Goal: Complete application form

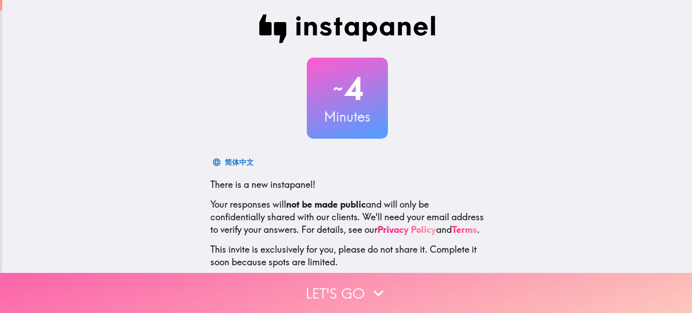
click at [408, 281] on button "Let's go" at bounding box center [346, 293] width 692 height 40
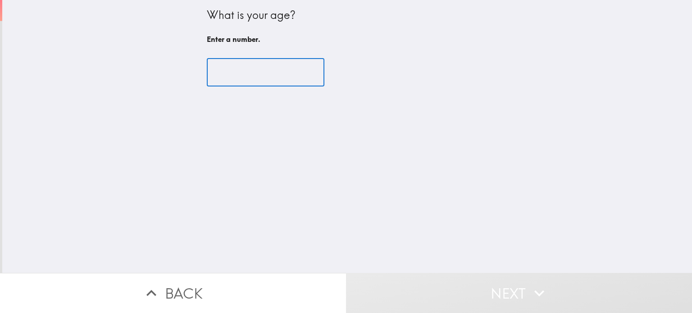
click at [223, 72] on input "number" at bounding box center [266, 73] width 118 height 28
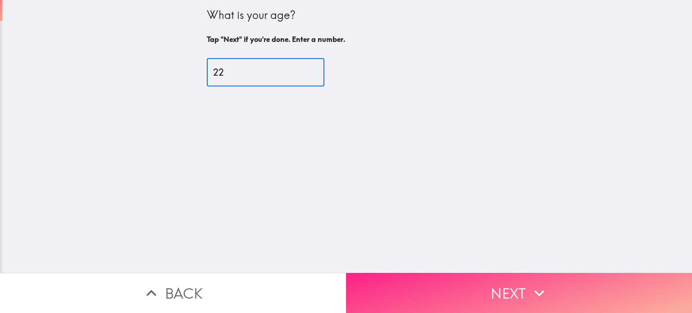
type input "22"
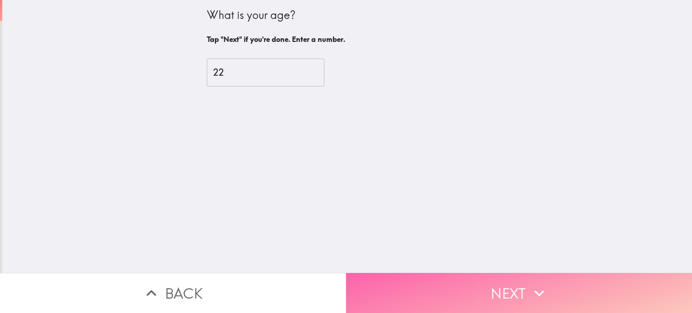
click at [505, 287] on button "Next" at bounding box center [519, 293] width 346 height 40
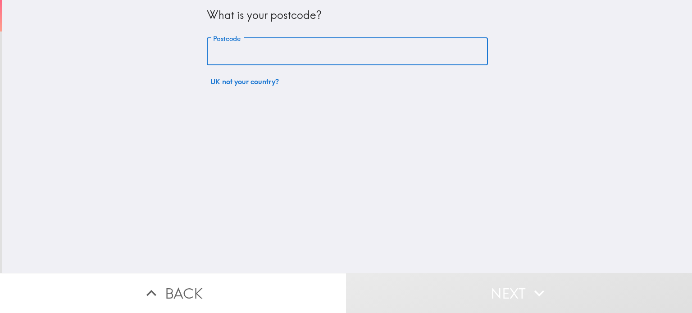
click at [303, 62] on input "Postcode" at bounding box center [347, 52] width 281 height 28
type input "LL284NA"
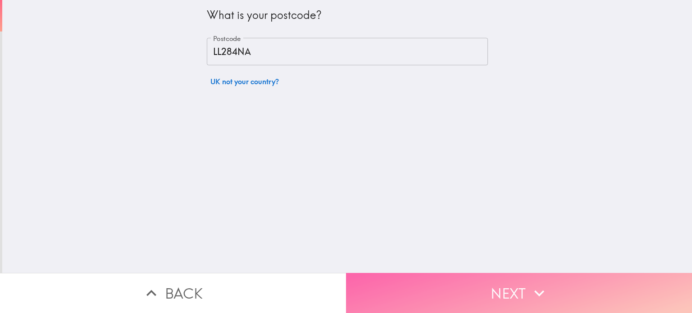
click at [451, 295] on button "Next" at bounding box center [519, 293] width 346 height 40
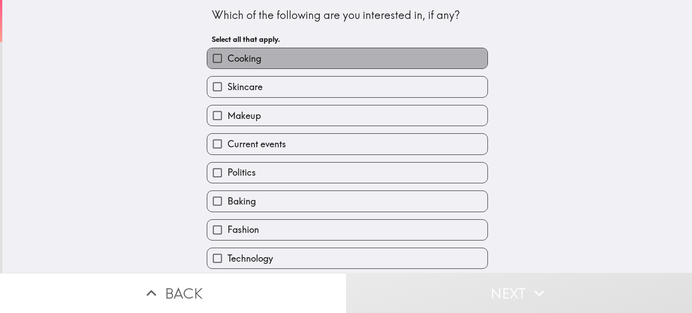
drag, startPoint x: 259, startPoint y: 48, endPoint x: 252, endPoint y: 84, distance: 36.6
click at [252, 84] on div "Cooking Skincare Makeup Current events Politics Baking Fashion Technology I don…" at bounding box center [344, 169] width 288 height 257
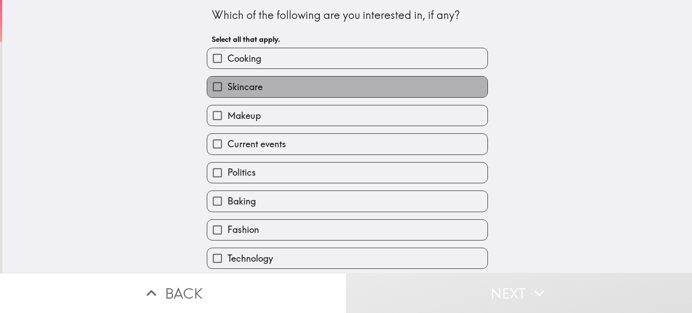
click at [252, 84] on span "Skincare" at bounding box center [245, 87] width 35 height 13
click at [228, 84] on input "Skincare" at bounding box center [217, 87] width 20 height 20
checkbox input "true"
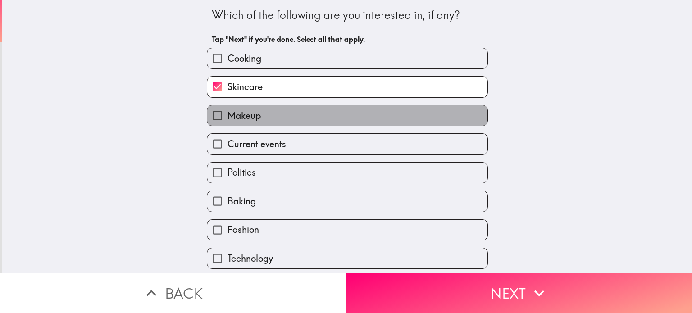
click at [231, 109] on span "Makeup" at bounding box center [244, 115] width 33 height 13
click at [228, 109] on input "Makeup" at bounding box center [217, 115] width 20 height 20
checkbox input "true"
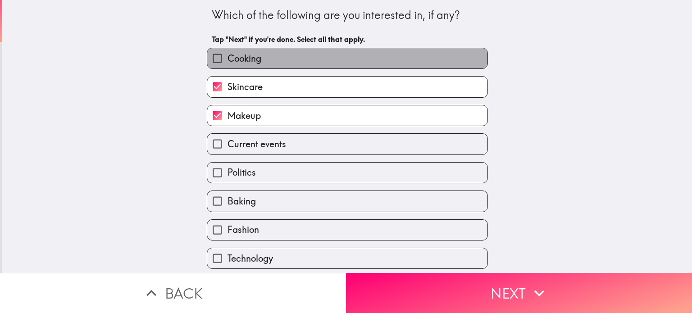
click at [228, 53] on span "Cooking" at bounding box center [245, 58] width 34 height 13
click at [225, 53] on input "Cooking" at bounding box center [217, 58] width 20 height 20
checkbox input "true"
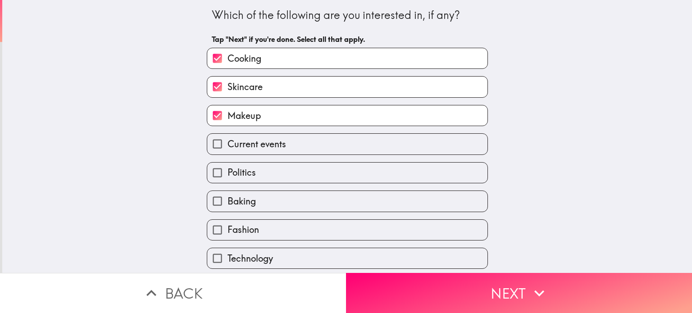
click at [248, 195] on span "Baking" at bounding box center [242, 201] width 28 height 13
click at [228, 194] on input "Baking" at bounding box center [217, 201] width 20 height 20
checkbox input "true"
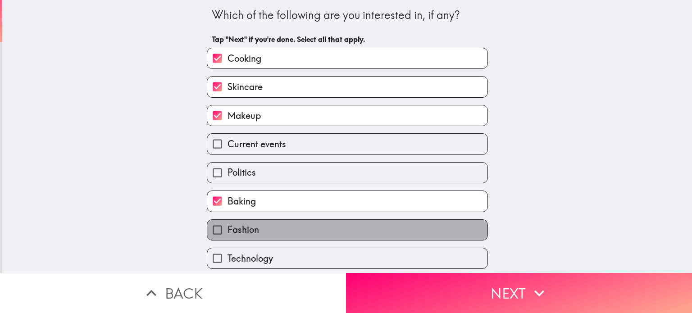
click at [251, 230] on span "Fashion" at bounding box center [244, 229] width 32 height 13
click at [228, 230] on input "Fashion" at bounding box center [217, 230] width 20 height 20
checkbox input "true"
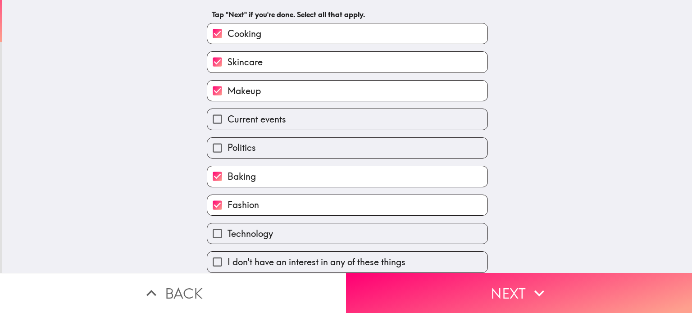
scroll to position [30, 0]
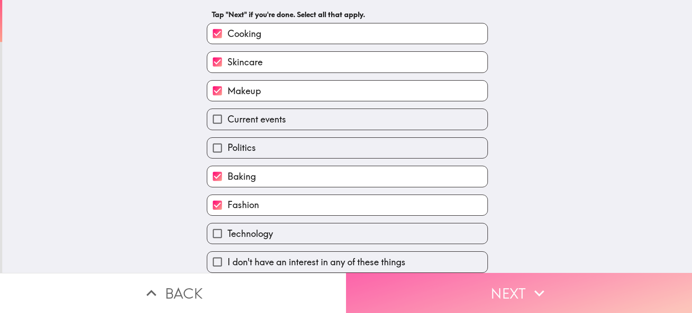
click at [463, 283] on button "Next" at bounding box center [519, 293] width 346 height 40
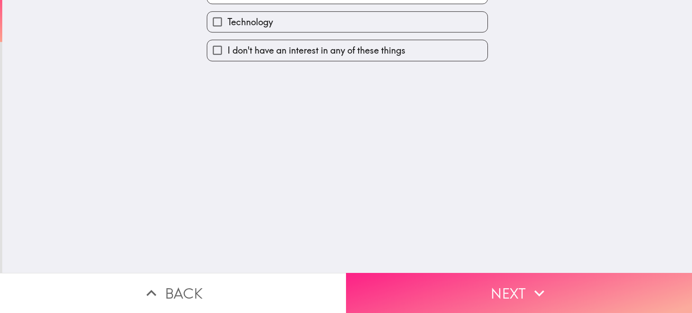
scroll to position [0, 0]
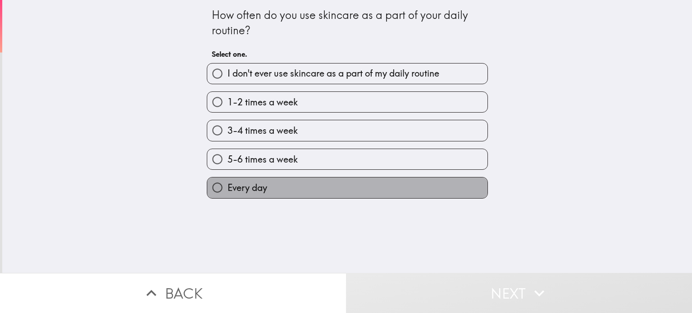
click at [276, 185] on label "Every day" at bounding box center [347, 188] width 280 height 20
click at [228, 185] on input "Every day" at bounding box center [217, 188] width 20 height 20
radio input "true"
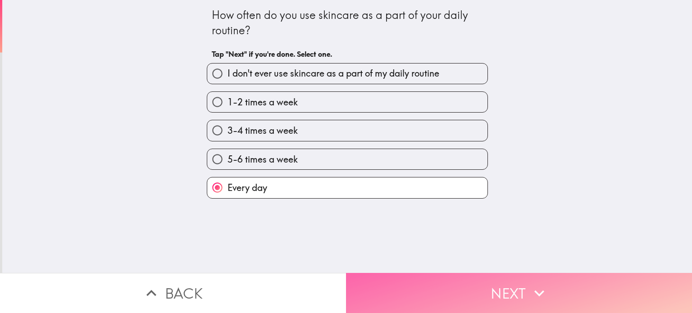
click at [452, 275] on button "Next" at bounding box center [519, 293] width 346 height 40
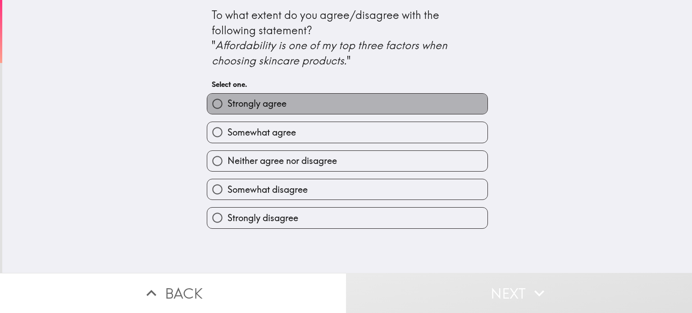
click at [280, 108] on span "Strongly agree" at bounding box center [257, 103] width 59 height 13
click at [228, 108] on input "Strongly agree" at bounding box center [217, 104] width 20 height 20
radio input "true"
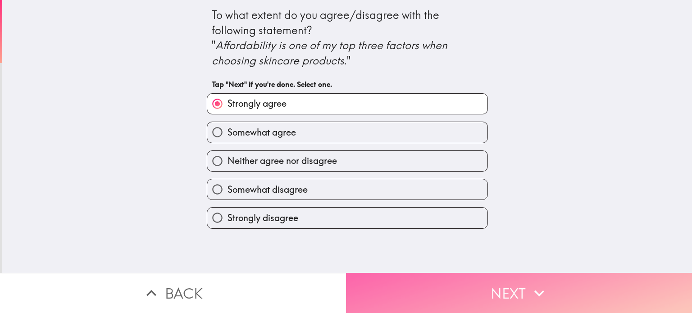
click at [446, 278] on button "Next" at bounding box center [519, 293] width 346 height 40
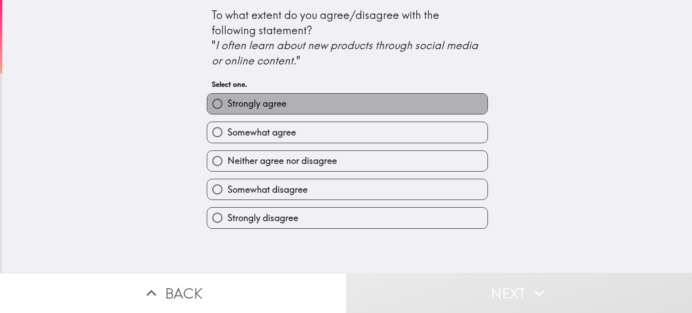
click at [274, 99] on span "Strongly agree" at bounding box center [257, 103] width 59 height 13
click at [228, 99] on input "Strongly agree" at bounding box center [217, 104] width 20 height 20
radio input "true"
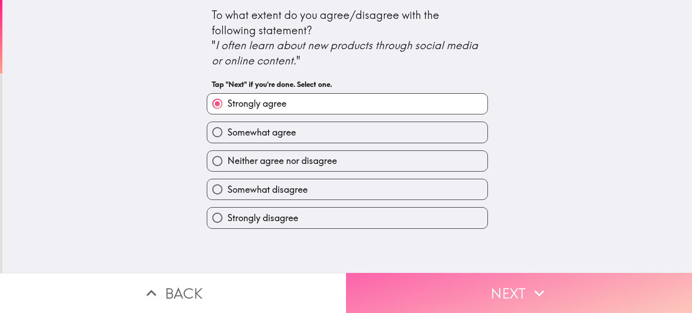
click at [446, 275] on button "Next" at bounding box center [519, 293] width 346 height 40
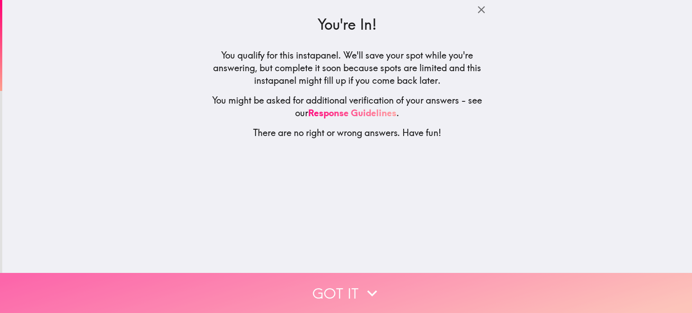
click at [378, 290] on button "Got it" at bounding box center [346, 293] width 692 height 40
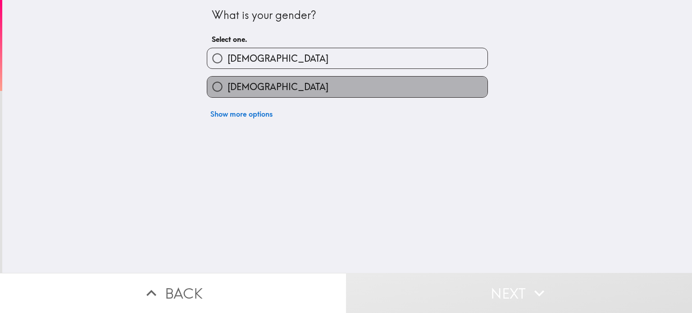
click at [267, 85] on label "[DEMOGRAPHIC_DATA]" at bounding box center [347, 87] width 280 height 20
click at [228, 85] on input "[DEMOGRAPHIC_DATA]" at bounding box center [217, 87] width 20 height 20
radio input "true"
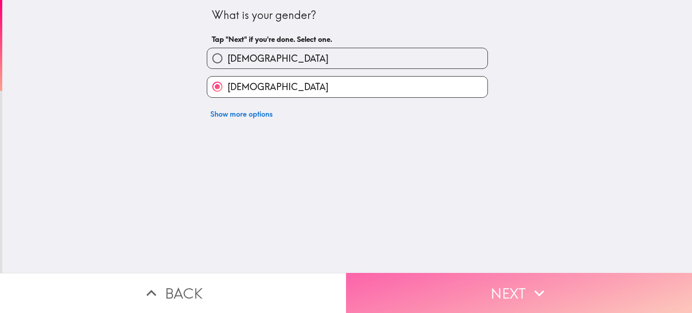
click at [459, 293] on button "Next" at bounding box center [519, 293] width 346 height 40
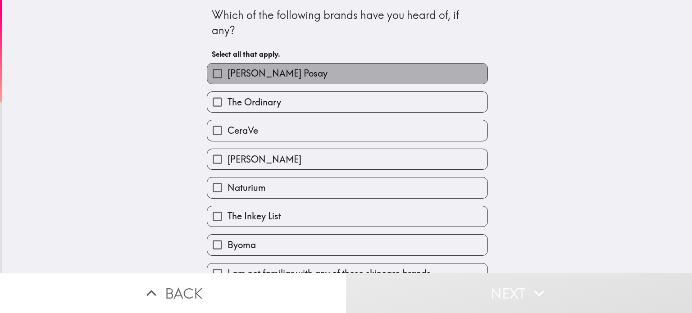
click at [290, 77] on label "[PERSON_NAME] Posay" at bounding box center [347, 74] width 280 height 20
click at [228, 77] on input "[PERSON_NAME] Posay" at bounding box center [217, 74] width 20 height 20
checkbox input "true"
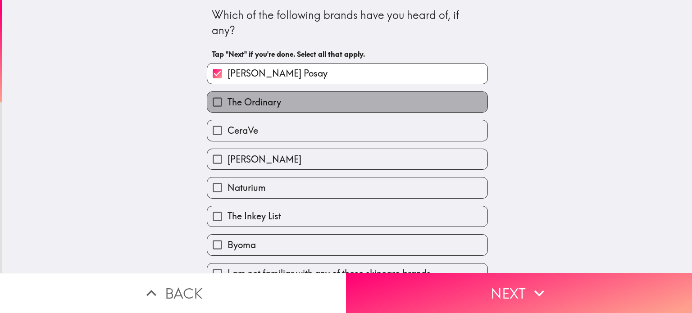
click at [287, 105] on label "The Ordinary" at bounding box center [347, 102] width 280 height 20
click at [228, 105] on input "The Ordinary" at bounding box center [217, 102] width 20 height 20
checkbox input "true"
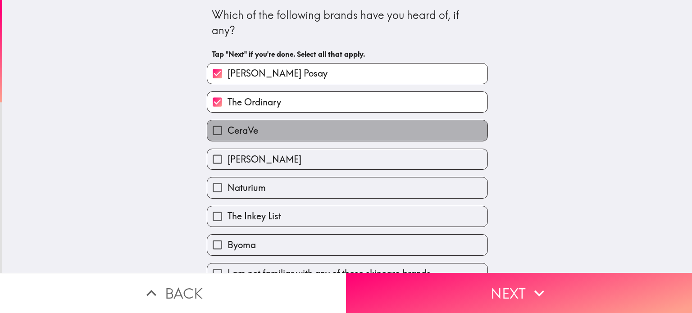
click at [285, 130] on label "CeraVe" at bounding box center [347, 130] width 280 height 20
click at [228, 130] on input "CeraVe" at bounding box center [217, 130] width 20 height 20
checkbox input "true"
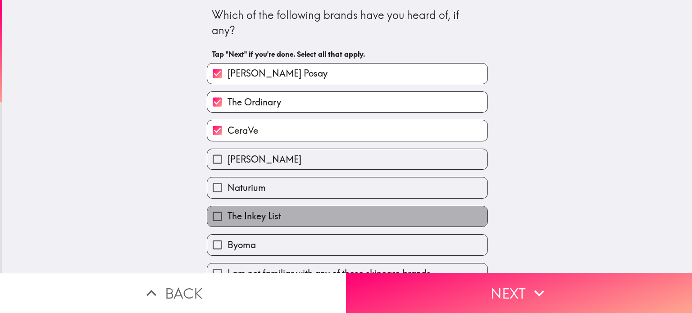
click at [300, 219] on label "The Inkey List" at bounding box center [347, 216] width 280 height 20
click at [228, 219] on input "The Inkey List" at bounding box center [217, 216] width 20 height 20
checkbox input "true"
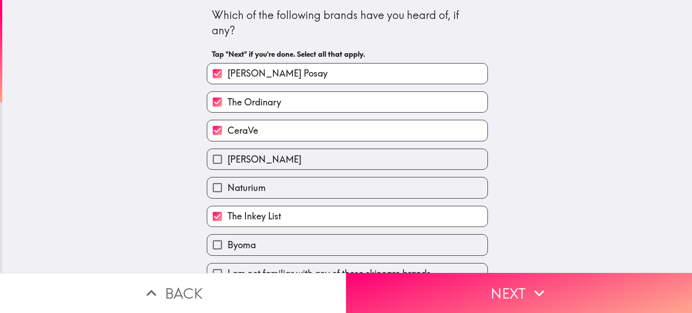
click at [296, 241] on label "Byoma" at bounding box center [347, 245] width 280 height 20
click at [228, 241] on input "Byoma" at bounding box center [217, 245] width 20 height 20
checkbox input "true"
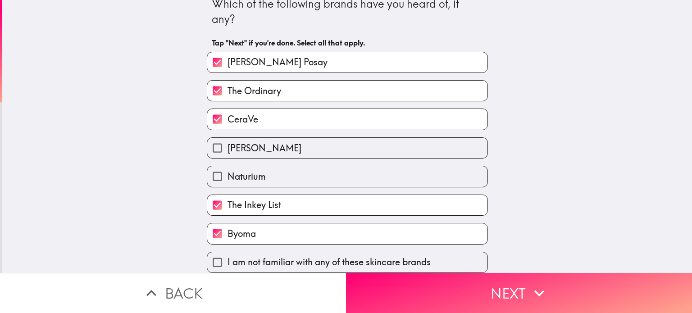
scroll to position [16, 0]
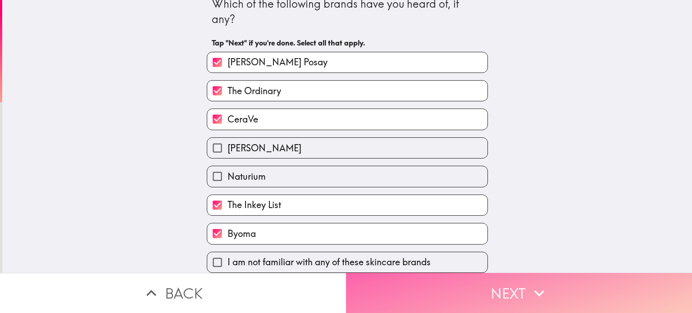
click at [575, 291] on button "Next" at bounding box center [519, 293] width 346 height 40
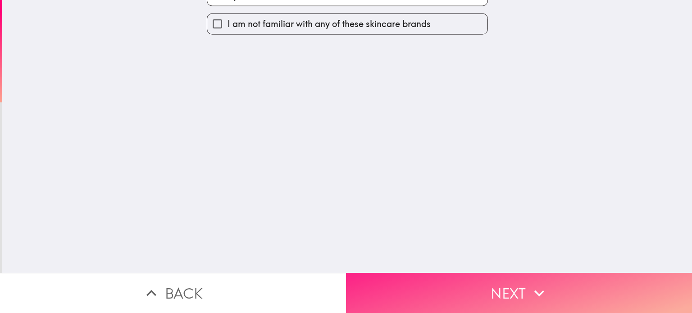
scroll to position [0, 0]
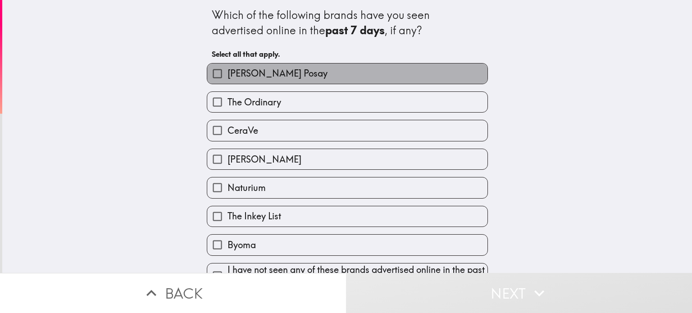
click at [288, 81] on label "[PERSON_NAME] Posay" at bounding box center [347, 74] width 280 height 20
click at [228, 81] on input "[PERSON_NAME] Posay" at bounding box center [217, 74] width 20 height 20
checkbox input "true"
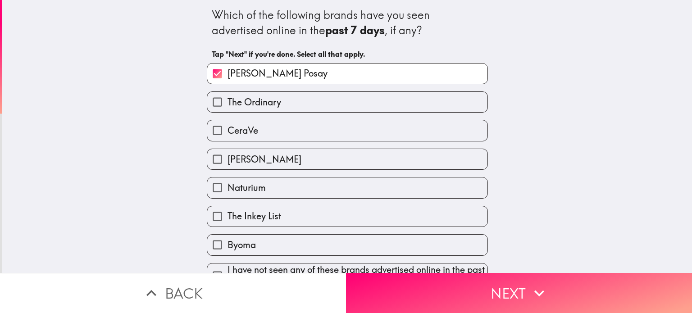
click at [310, 139] on label "CeraVe" at bounding box center [347, 130] width 280 height 20
click at [228, 139] on input "CeraVe" at bounding box center [217, 130] width 20 height 20
checkbox input "true"
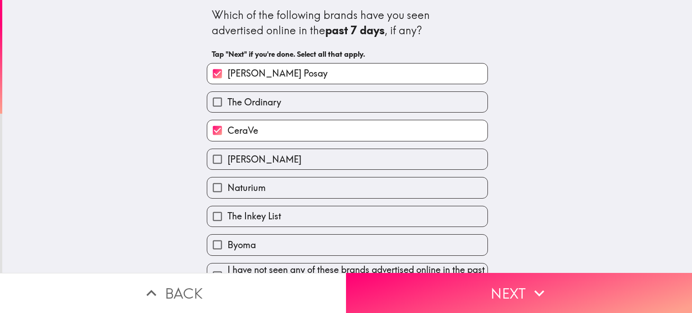
click at [323, 203] on div "The Inkey List" at bounding box center [344, 213] width 288 height 28
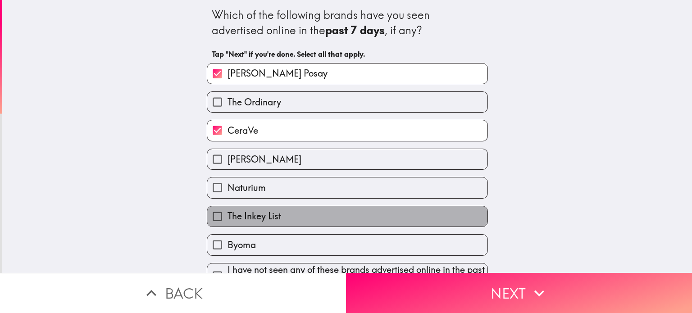
click at [322, 209] on label "The Inkey List" at bounding box center [347, 216] width 280 height 20
click at [228, 209] on input "The Inkey List" at bounding box center [217, 216] width 20 height 20
checkbox input "true"
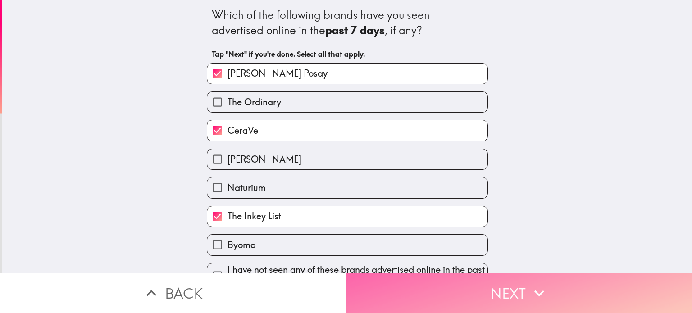
click at [440, 299] on button "Next" at bounding box center [519, 293] width 346 height 40
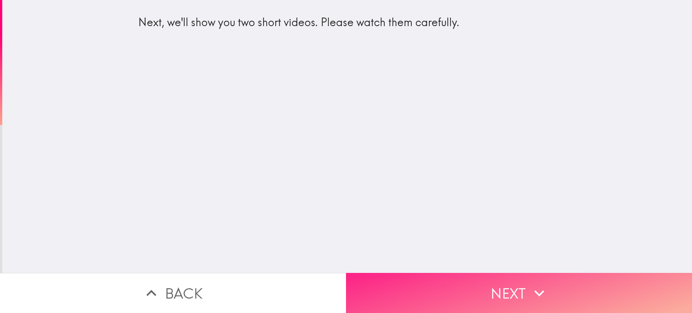
click at [474, 278] on button "Next" at bounding box center [519, 293] width 346 height 40
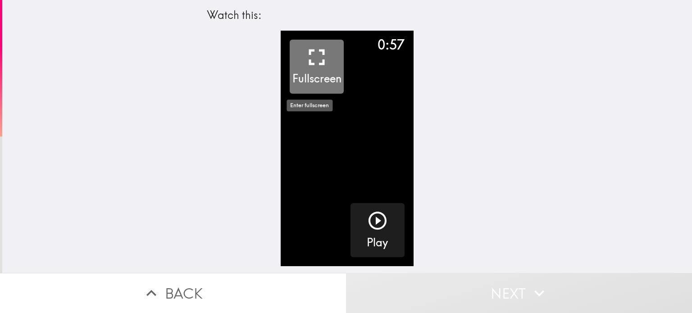
click at [315, 57] on icon "button" at bounding box center [316, 57] width 27 height 27
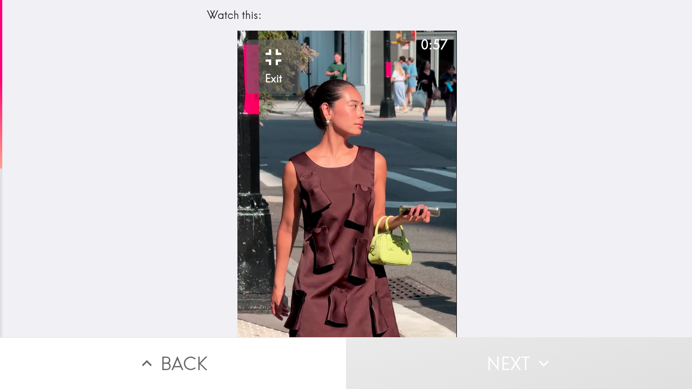
click at [427, 313] on div "button" at bounding box center [421, 376] width 22 height 25
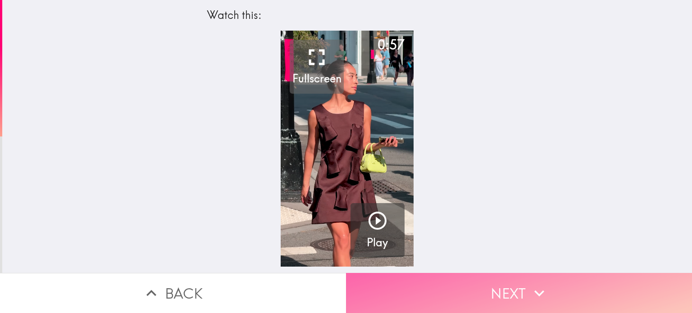
click at [494, 287] on button "Next" at bounding box center [519, 293] width 346 height 40
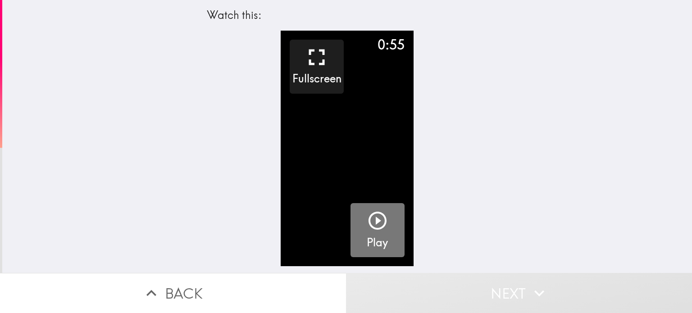
click at [357, 229] on button "Play" at bounding box center [378, 230] width 54 height 54
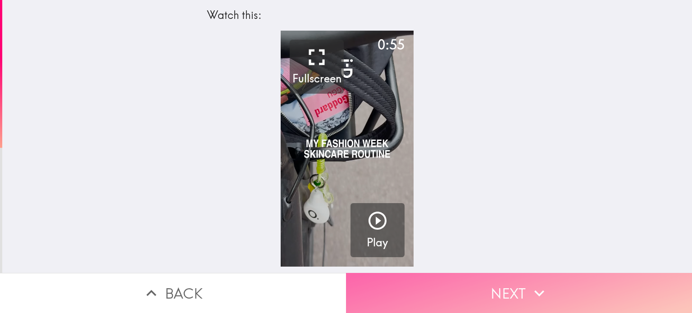
click at [462, 281] on button "Next" at bounding box center [519, 293] width 346 height 40
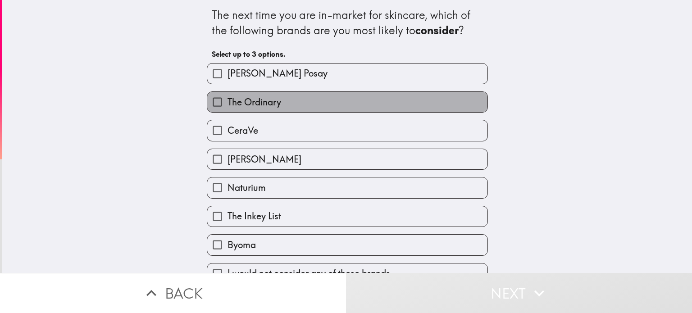
click at [298, 101] on label "The Ordinary" at bounding box center [347, 102] width 280 height 20
click at [228, 101] on input "The Ordinary" at bounding box center [217, 102] width 20 height 20
checkbox input "true"
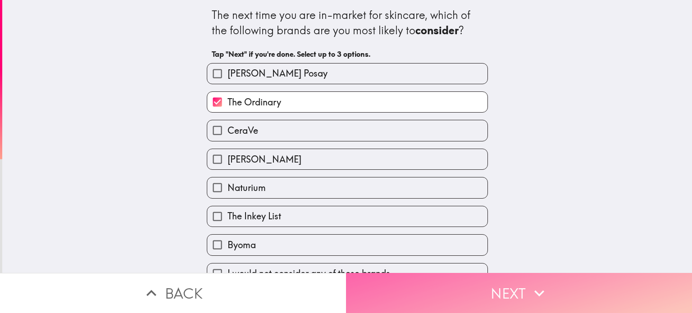
click at [447, 279] on button "Next" at bounding box center [519, 293] width 346 height 40
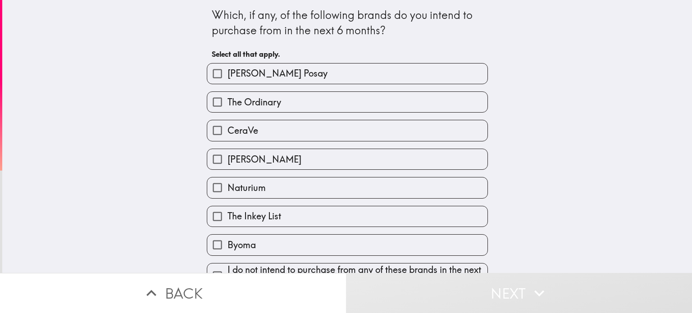
click at [271, 112] on label "The Ordinary" at bounding box center [347, 102] width 280 height 20
click at [228, 112] on input "The Ordinary" at bounding box center [217, 102] width 20 height 20
checkbox input "true"
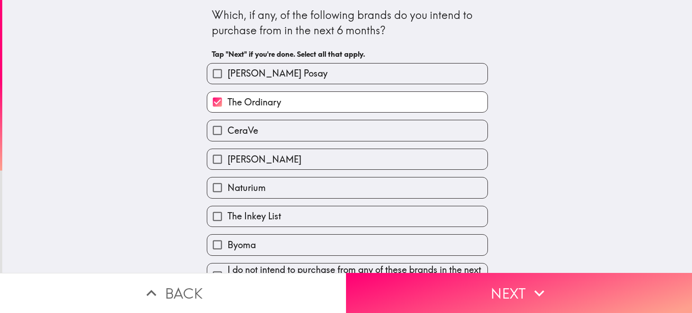
click at [439, 259] on div "I do not intend to purchase from any of these brands in the next 6 months" at bounding box center [344, 272] width 288 height 33
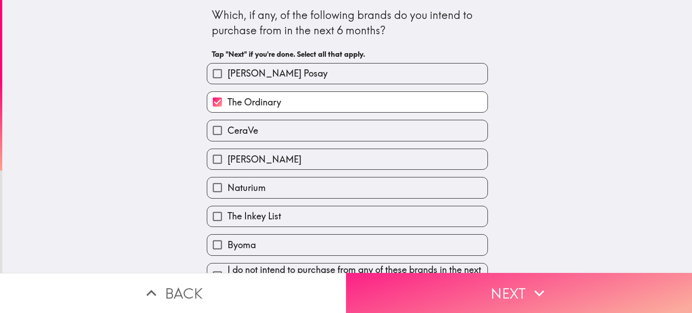
click at [456, 282] on button "Next" at bounding box center [519, 293] width 346 height 40
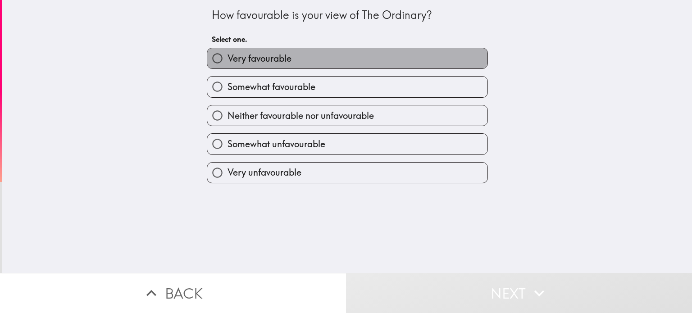
click at [261, 53] on span "Very favourable" at bounding box center [260, 58] width 64 height 13
click at [228, 53] on input "Very favourable" at bounding box center [217, 58] width 20 height 20
radio input "true"
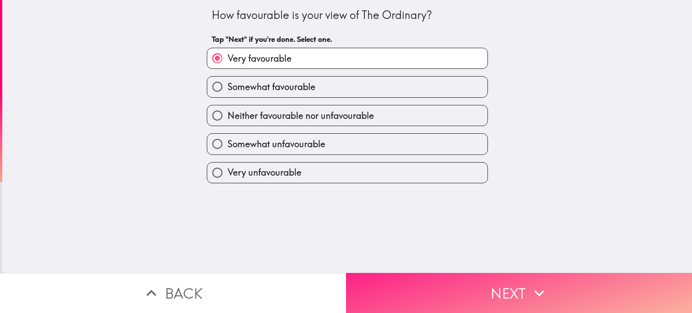
click at [467, 290] on button "Next" at bounding box center [519, 293] width 346 height 40
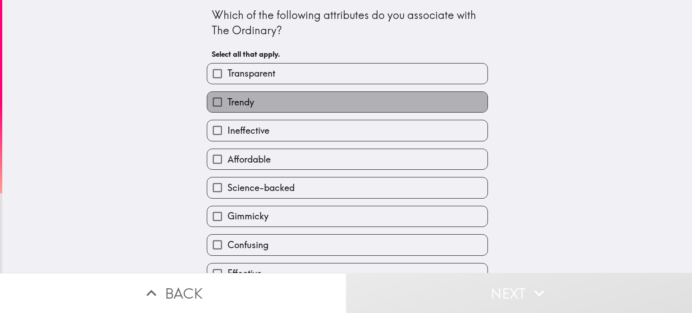
click at [249, 96] on label "Trendy" at bounding box center [347, 102] width 280 height 20
click at [228, 96] on input "Trendy" at bounding box center [217, 102] width 20 height 20
checkbox input "true"
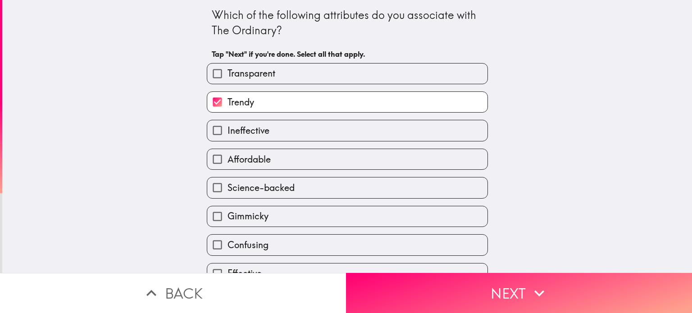
click at [306, 144] on div "Affordable" at bounding box center [344, 155] width 288 height 28
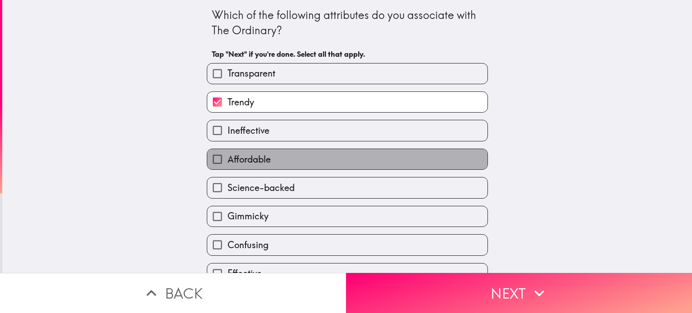
click at [305, 155] on label "Affordable" at bounding box center [347, 159] width 280 height 20
click at [228, 155] on input "Affordable" at bounding box center [217, 159] width 20 height 20
checkbox input "true"
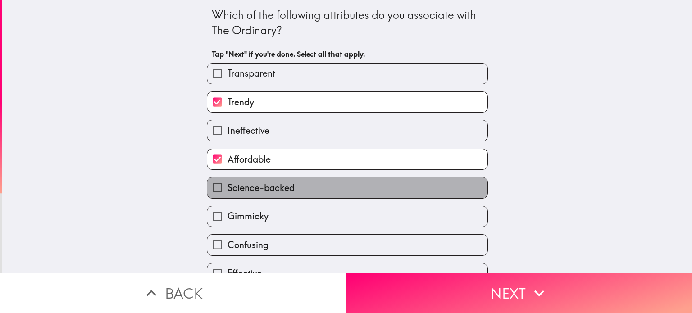
click at [297, 187] on label "Science-backed" at bounding box center [347, 188] width 280 height 20
click at [228, 187] on input "Science-backed" at bounding box center [217, 188] width 20 height 20
checkbox input "true"
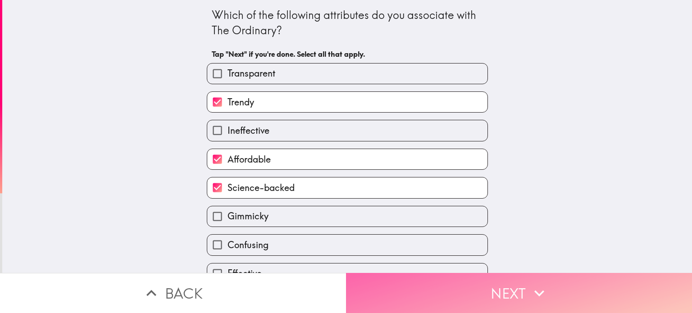
click at [422, 275] on button "Next" at bounding box center [519, 293] width 346 height 40
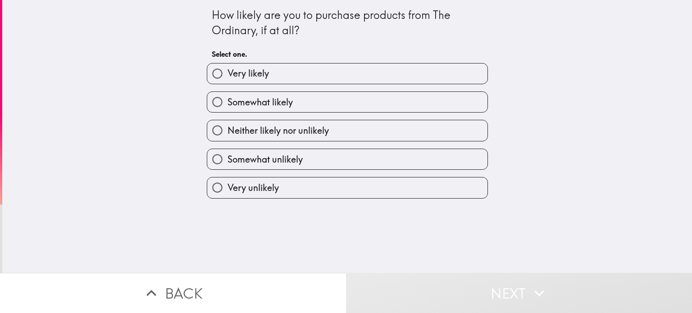
click at [278, 88] on div "Somewhat likely" at bounding box center [344, 98] width 288 height 28
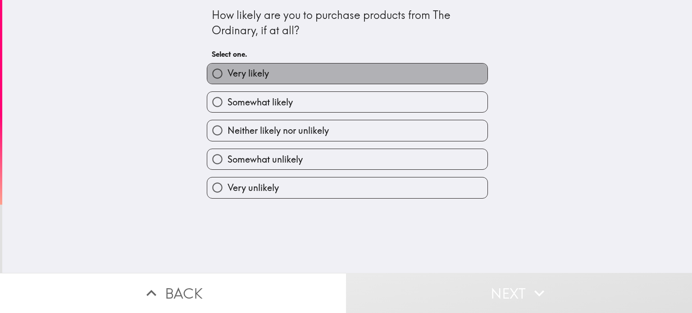
click at [271, 75] on label "Very likely" at bounding box center [347, 74] width 280 height 20
click at [228, 75] on input "Very likely" at bounding box center [217, 74] width 20 height 20
radio input "true"
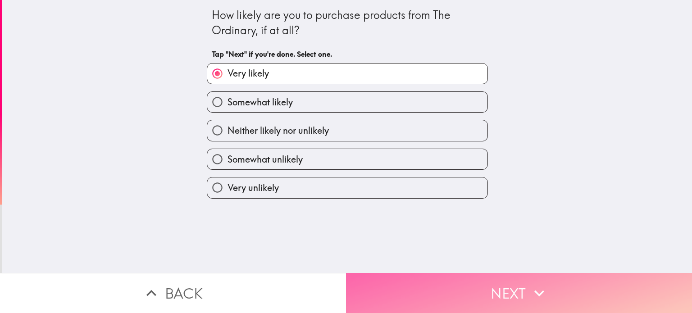
click at [446, 281] on button "Next" at bounding box center [519, 293] width 346 height 40
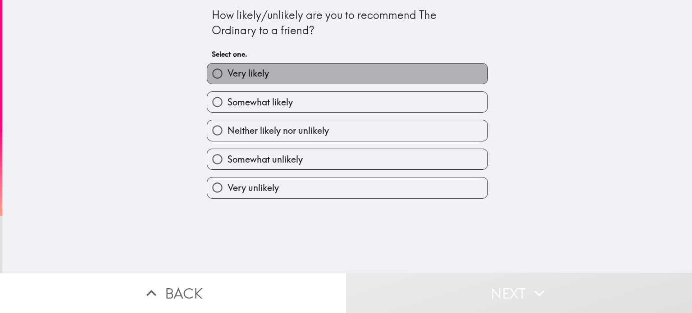
click at [284, 82] on label "Very likely" at bounding box center [347, 74] width 280 height 20
click at [228, 82] on input "Very likely" at bounding box center [217, 74] width 20 height 20
radio input "true"
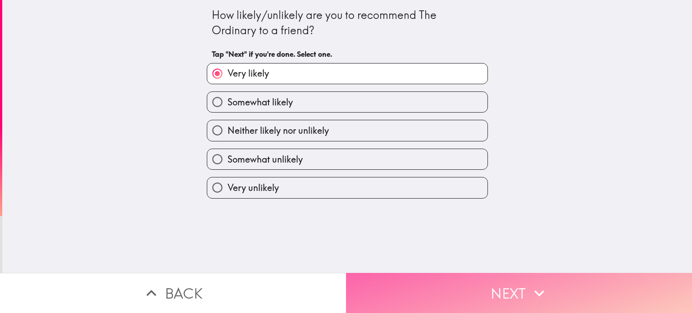
click at [469, 288] on button "Next" at bounding box center [519, 293] width 346 height 40
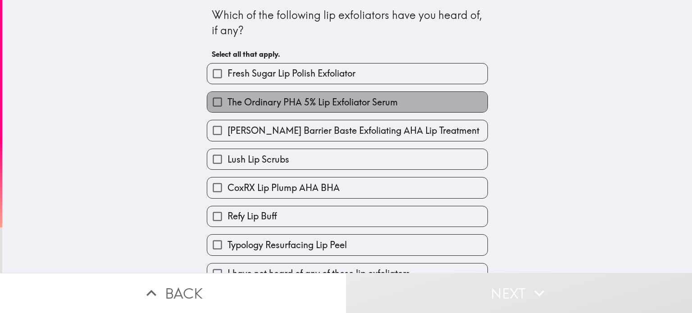
click at [313, 99] on span "The Ordinary PHA 5% Lip Exfoliator Serum" at bounding box center [313, 102] width 170 height 13
click at [228, 99] on input "The Ordinary PHA 5% Lip Exfoliator Serum" at bounding box center [217, 102] width 20 height 20
checkbox input "true"
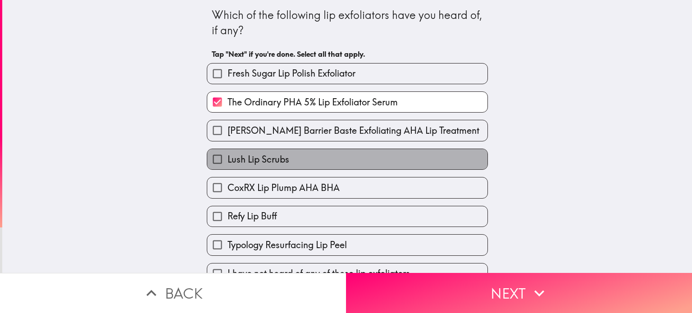
click at [350, 162] on label "Lush Lip Scrubs" at bounding box center [347, 159] width 280 height 20
click at [228, 162] on input "Lush Lip Scrubs" at bounding box center [217, 159] width 20 height 20
checkbox input "true"
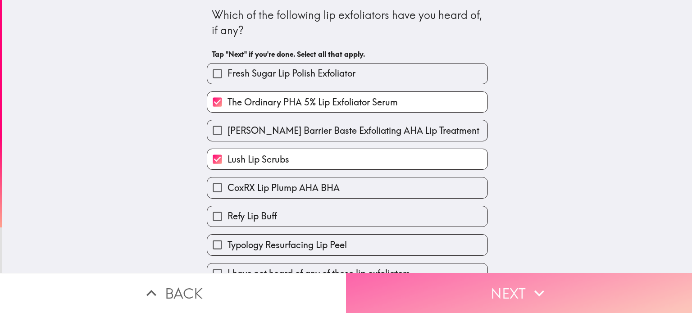
click at [463, 296] on button "Next" at bounding box center [519, 293] width 346 height 40
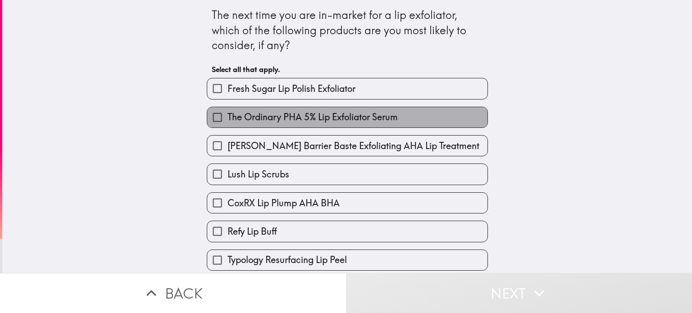
click at [311, 114] on span "The Ordinary PHA 5% Lip Exfoliator Serum" at bounding box center [313, 117] width 170 height 13
click at [228, 114] on input "The Ordinary PHA 5% Lip Exfoliator Serum" at bounding box center [217, 117] width 20 height 20
checkbox input "true"
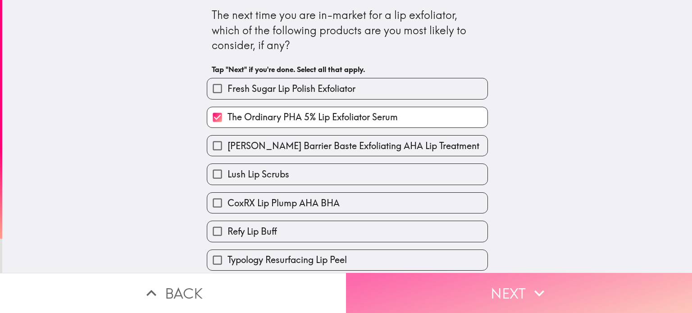
click at [406, 273] on button "Next" at bounding box center [519, 293] width 346 height 40
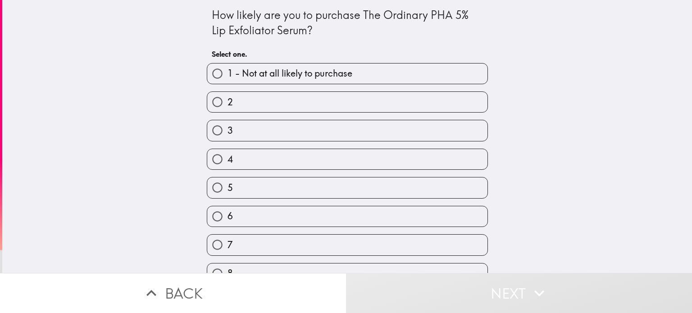
click at [373, 201] on div "6" at bounding box center [344, 213] width 288 height 28
drag, startPoint x: 373, startPoint y: 223, endPoint x: 471, endPoint y: 286, distance: 116.7
click at [471, 286] on div "How likely are you to purchase The Ordinary PHA 5% Lip Exfoliator Serum? Select…" at bounding box center [346, 156] width 692 height 313
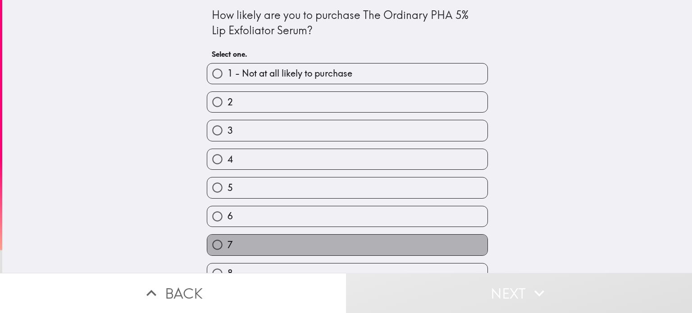
click at [421, 241] on label "7" at bounding box center [347, 245] width 280 height 20
click at [228, 241] on input "7" at bounding box center [217, 245] width 20 height 20
radio input "true"
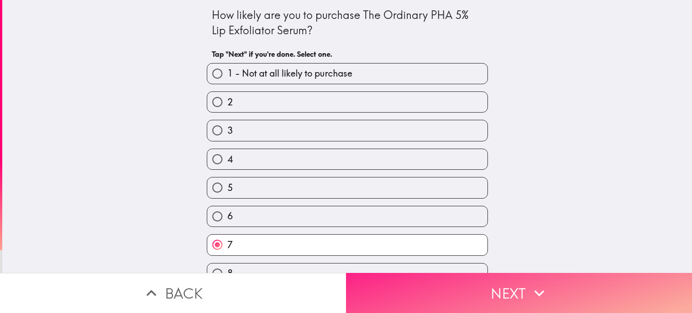
click at [471, 284] on button "Next" at bounding box center [519, 293] width 346 height 40
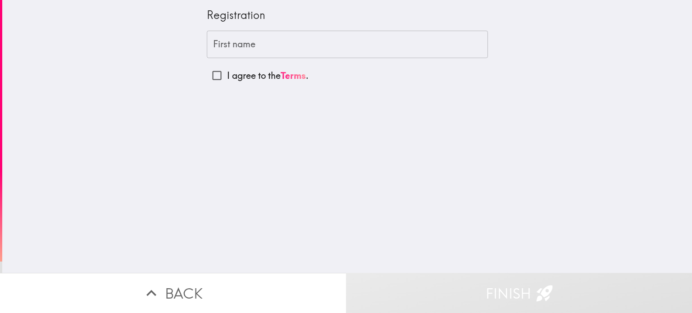
drag, startPoint x: 222, startPoint y: 28, endPoint x: 214, endPoint y: 45, distance: 17.9
click at [214, 45] on div "Registration First name First name I agree to the Terms ." at bounding box center [347, 43] width 288 height 86
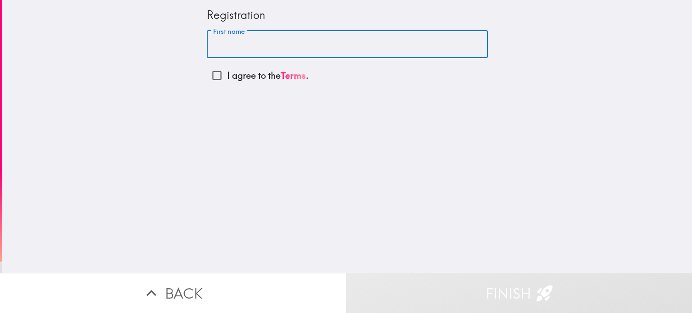
click at [214, 45] on input "First name" at bounding box center [347, 45] width 281 height 28
type input "Charlotte"
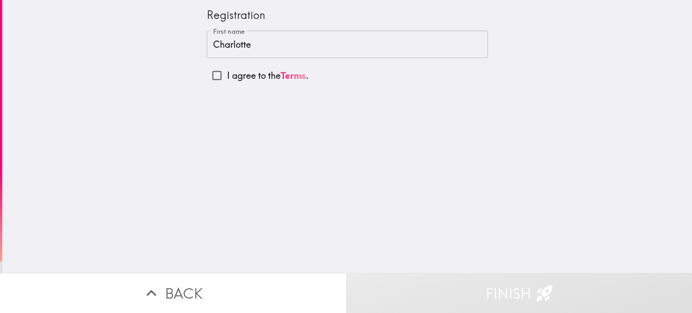
click at [240, 84] on label "I agree to the Terms ." at bounding box center [347, 75] width 281 height 20
click at [227, 84] on input "I agree to the Terms ." at bounding box center [217, 75] width 20 height 20
checkbox input "true"
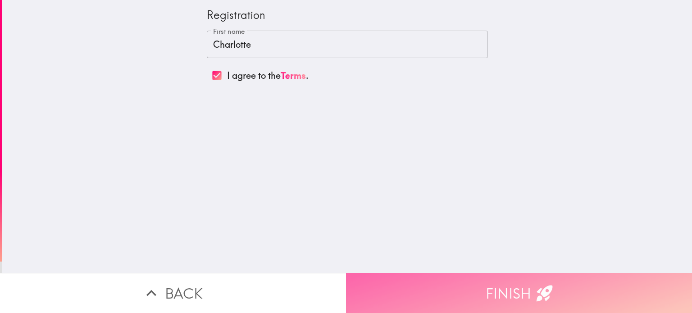
click at [468, 292] on button "Finish" at bounding box center [519, 293] width 346 height 40
